Goal: Task Accomplishment & Management: Manage account settings

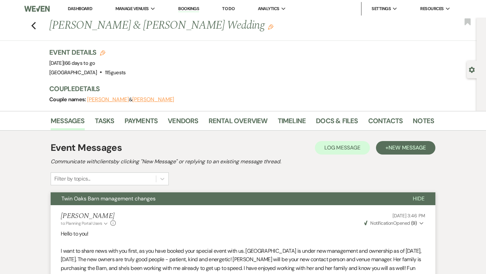
click at [36, 26] on div "Previous [PERSON_NAME] & [PERSON_NAME] Wedding Edit Bookmark" at bounding box center [237, 29] width 480 height 23
click at [32, 25] on icon "Previous" at bounding box center [33, 26] width 5 height 8
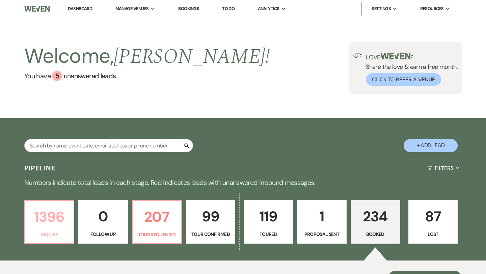
click at [54, 217] on p "1396" at bounding box center [49, 216] width 40 height 23
click at [70, 143] on input "text" at bounding box center [108, 145] width 169 height 13
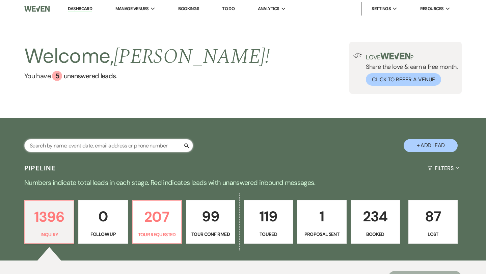
click at [77, 144] on input "text" at bounding box center [108, 145] width 169 height 13
type input "[PERSON_NAME]"
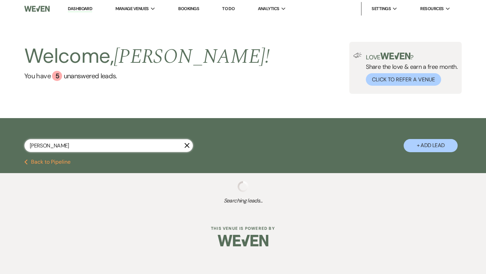
select select "2"
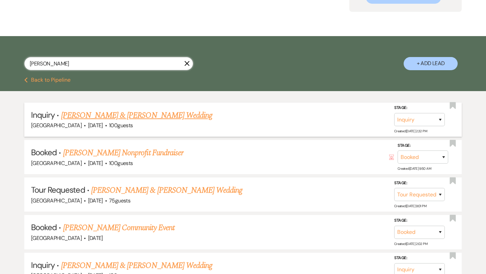
scroll to position [89, 0]
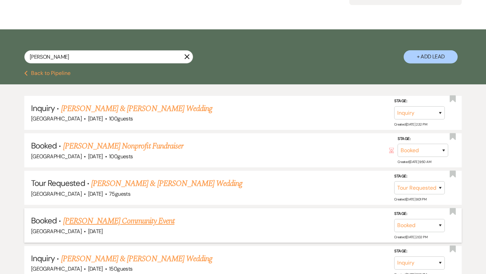
click at [149, 218] on link "[PERSON_NAME] Community Event" at bounding box center [118, 221] width 111 height 12
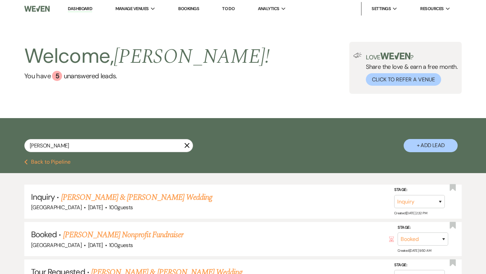
select select "7"
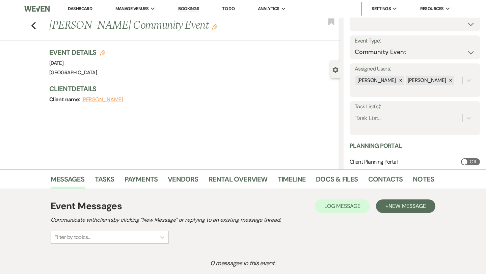
click at [111, 98] on button "[PERSON_NAME]" at bounding box center [102, 99] width 42 height 5
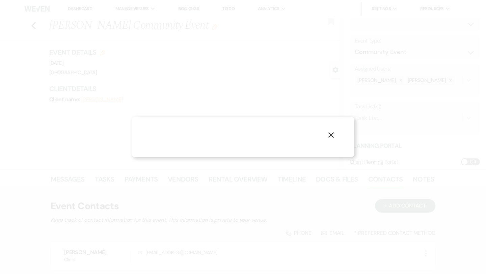
select select "1"
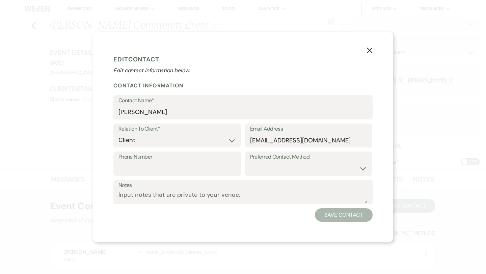
click at [370, 50] on icon "X" at bounding box center [369, 50] width 6 height 6
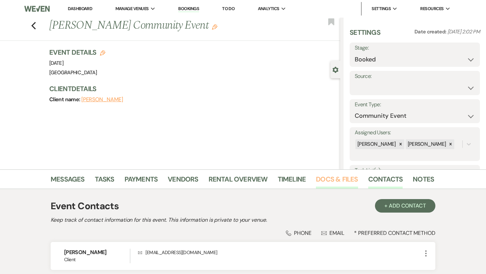
click at [326, 177] on link "Docs & Files" at bounding box center [337, 181] width 42 height 15
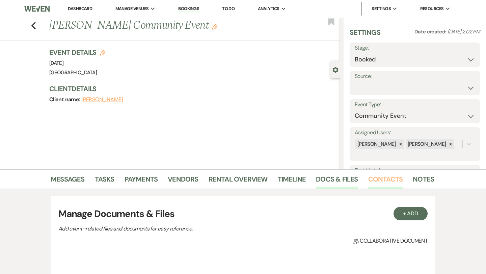
click at [383, 176] on link "Contacts" at bounding box center [385, 181] width 35 height 15
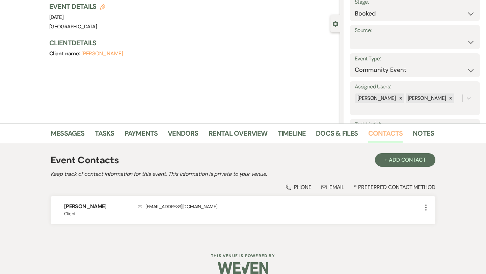
scroll to position [56, 0]
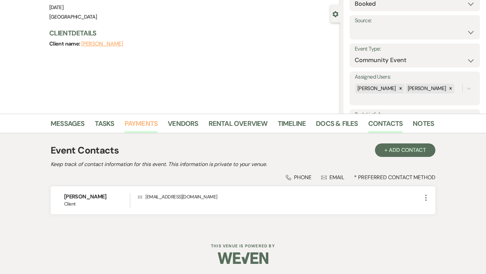
click at [142, 124] on link "Payments" at bounding box center [141, 125] width 33 height 15
